Goal: Register for event/course

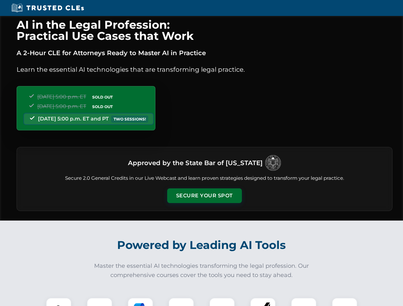
click at [204, 196] on button "Secure Your Spot" at bounding box center [204, 195] width 75 height 15
